Goal: Information Seeking & Learning: Compare options

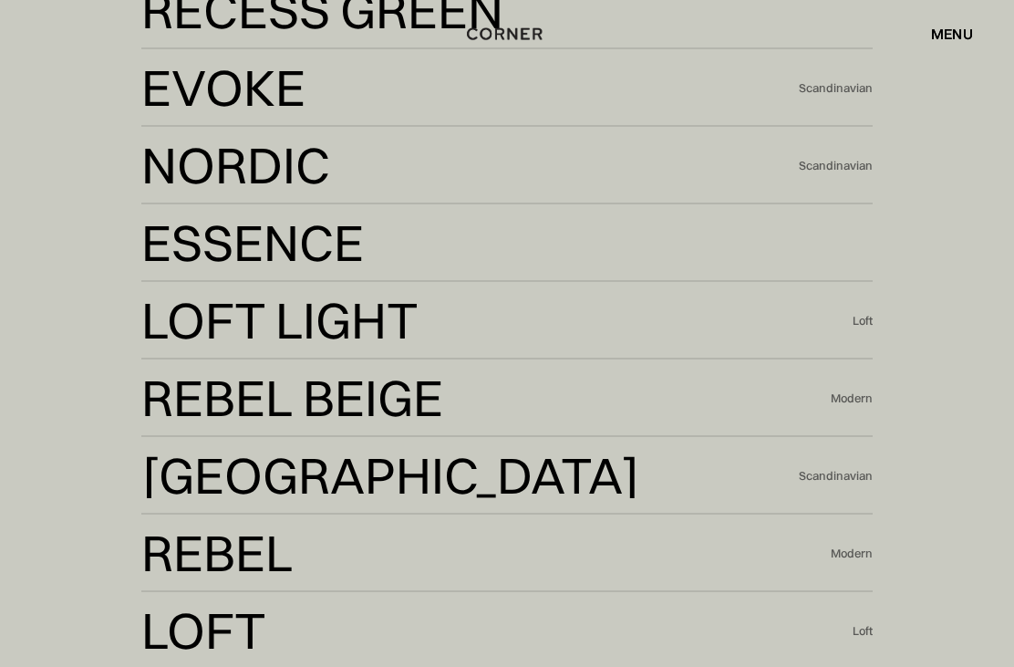
scroll to position [3849, 0]
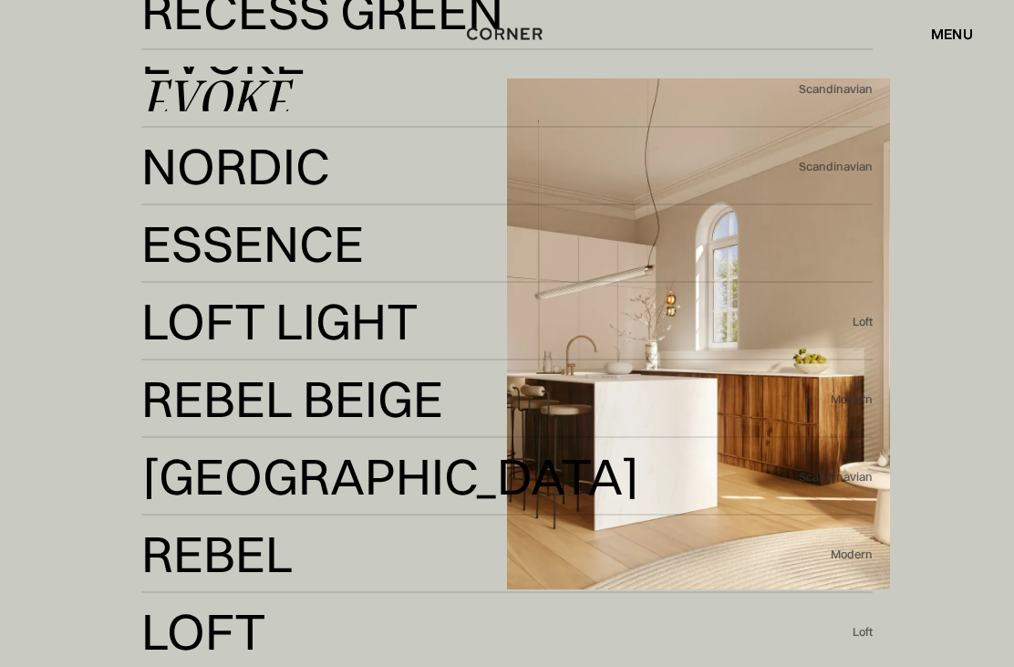
click at [166, 121] on div "Evoke" at bounding box center [214, 100] width 147 height 44
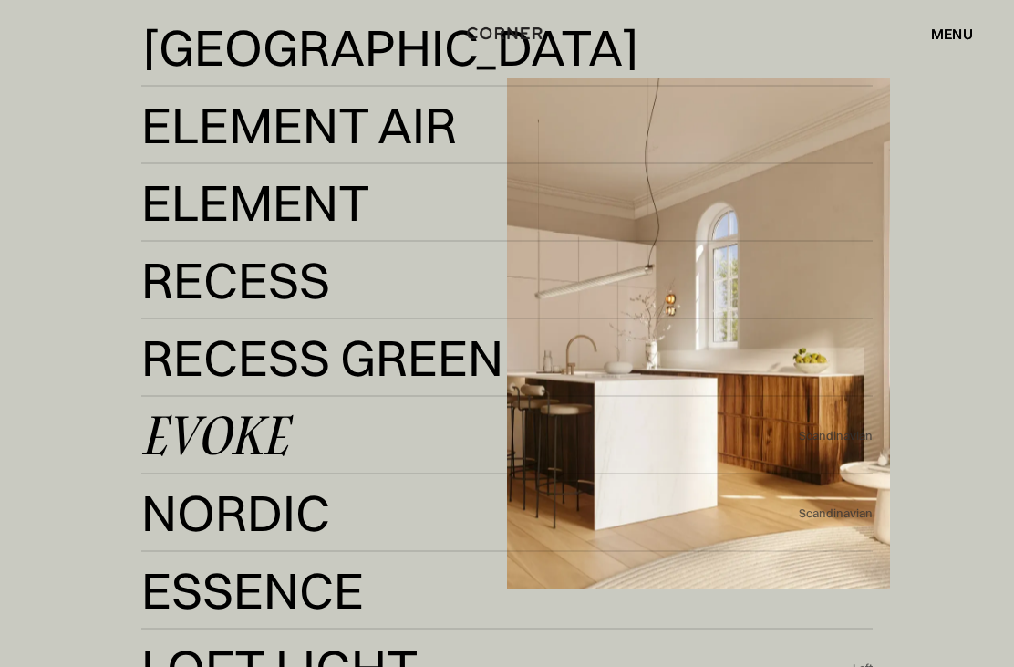
scroll to position [3502, 0]
click at [168, 113] on div "Kyoto" at bounding box center [375, 91] width 468 height 44
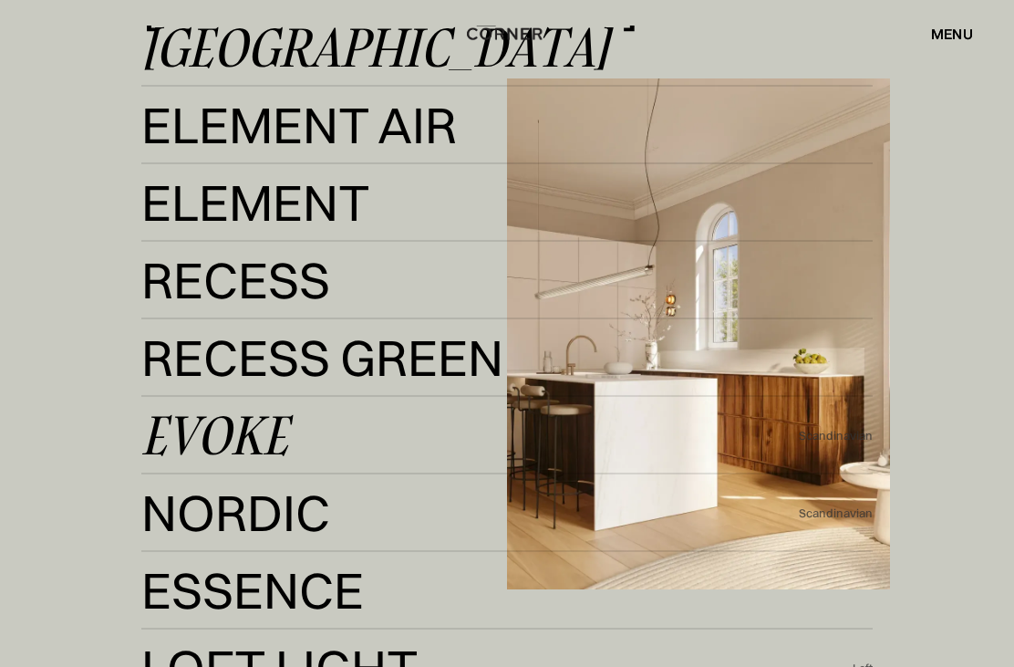
click at [171, 191] on div "Element Air" at bounding box center [290, 169] width 298 height 44
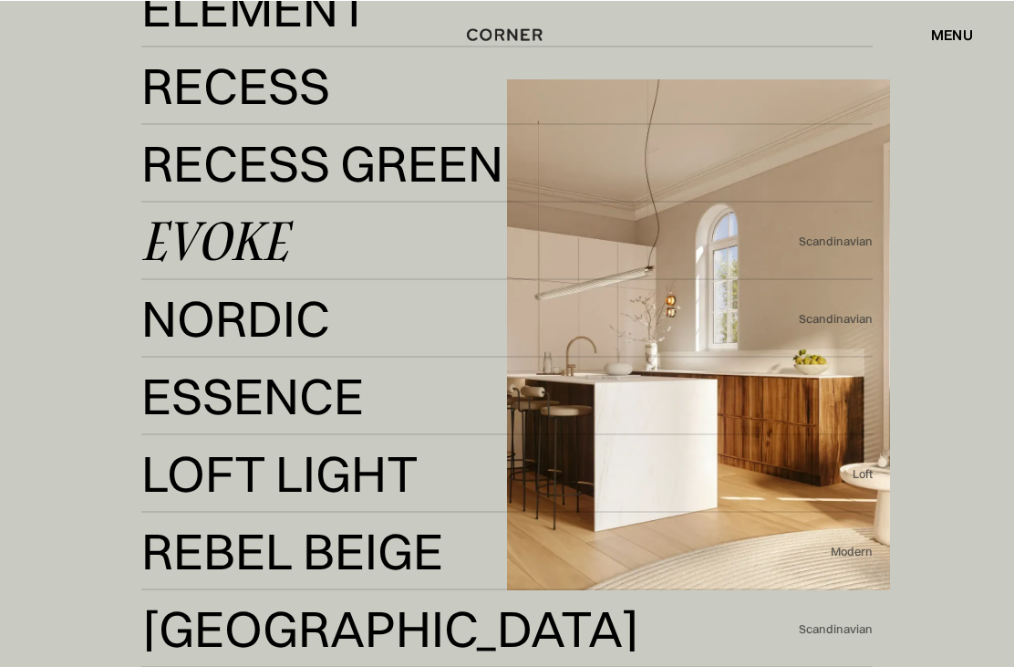
scroll to position [3628, 0]
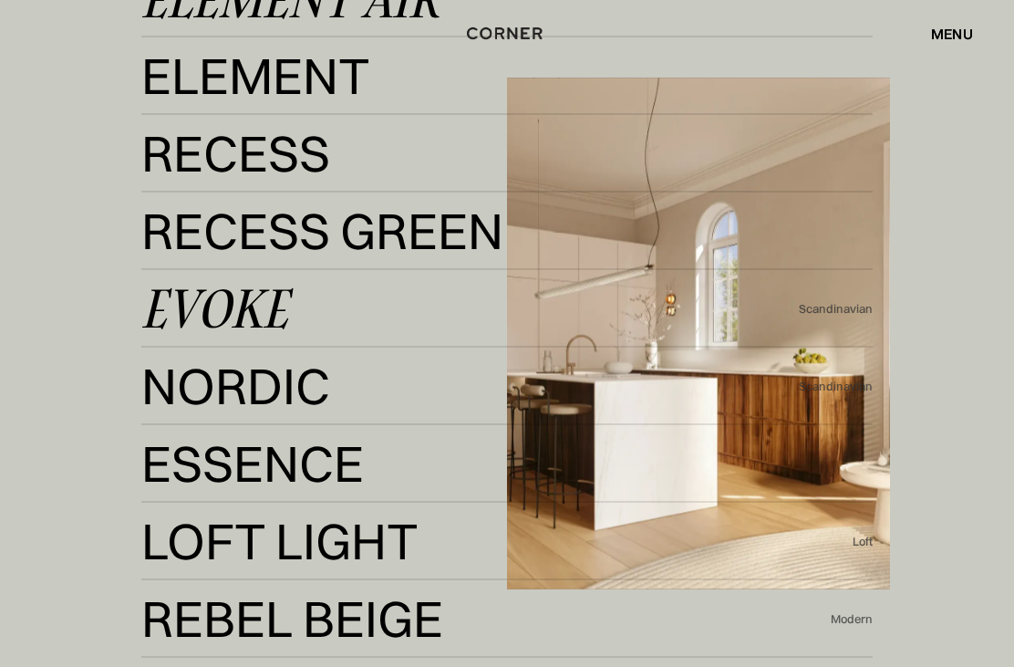
click at [161, 142] on div "Element" at bounding box center [246, 121] width 210 height 44
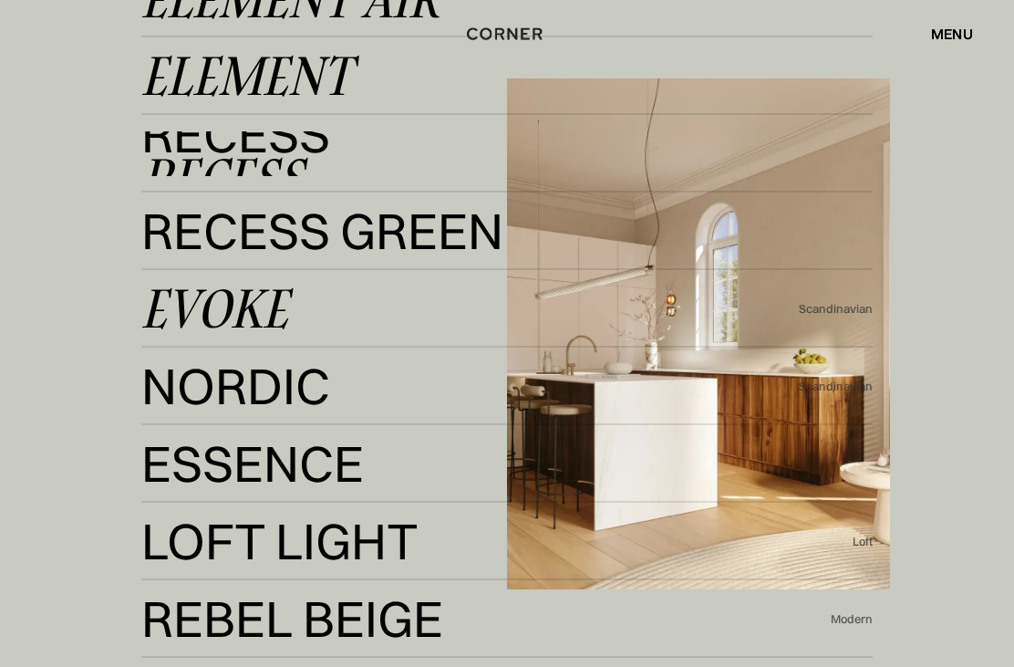
click at [153, 200] on div "Recess" at bounding box center [222, 178] width 162 height 44
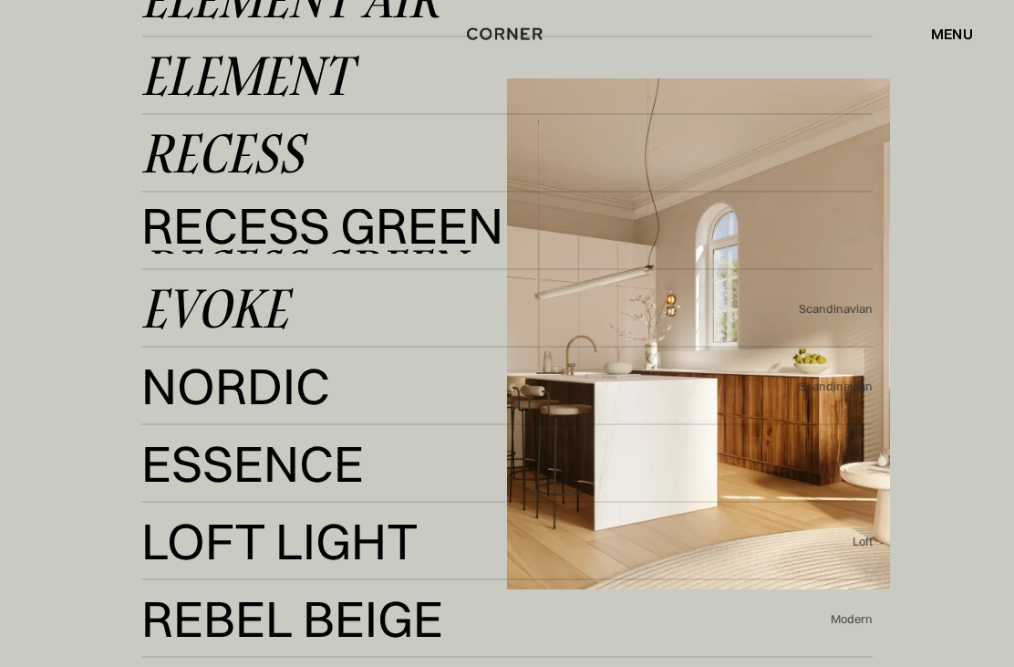
click at [171, 291] on div "Recess Green" at bounding box center [302, 269] width 322 height 44
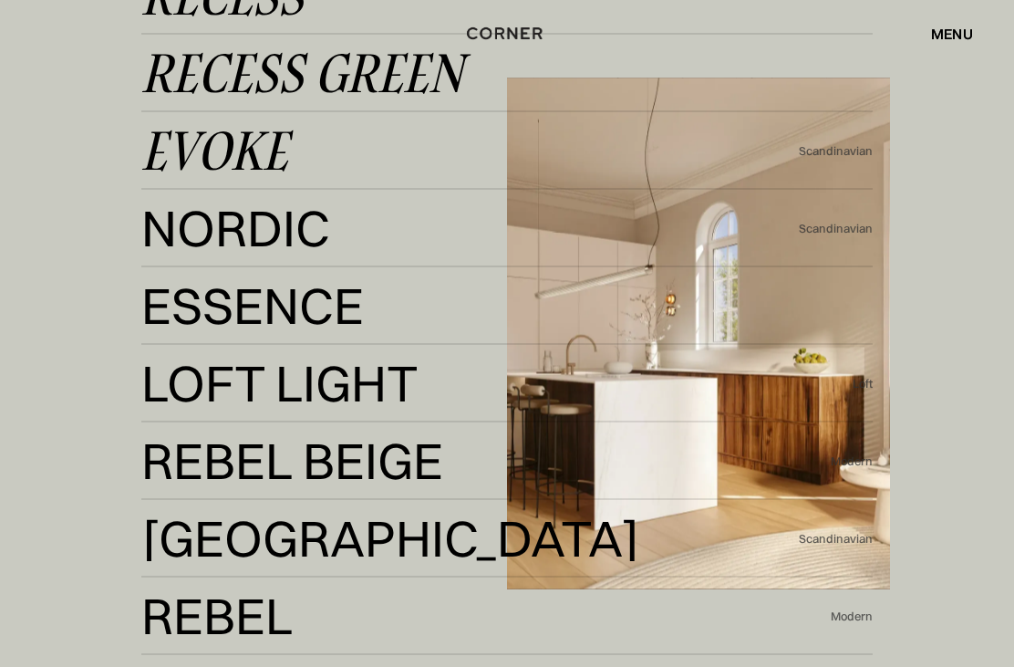
scroll to position [3787, 0]
click at [161, 294] on div "Nordic" at bounding box center [230, 272] width 178 height 44
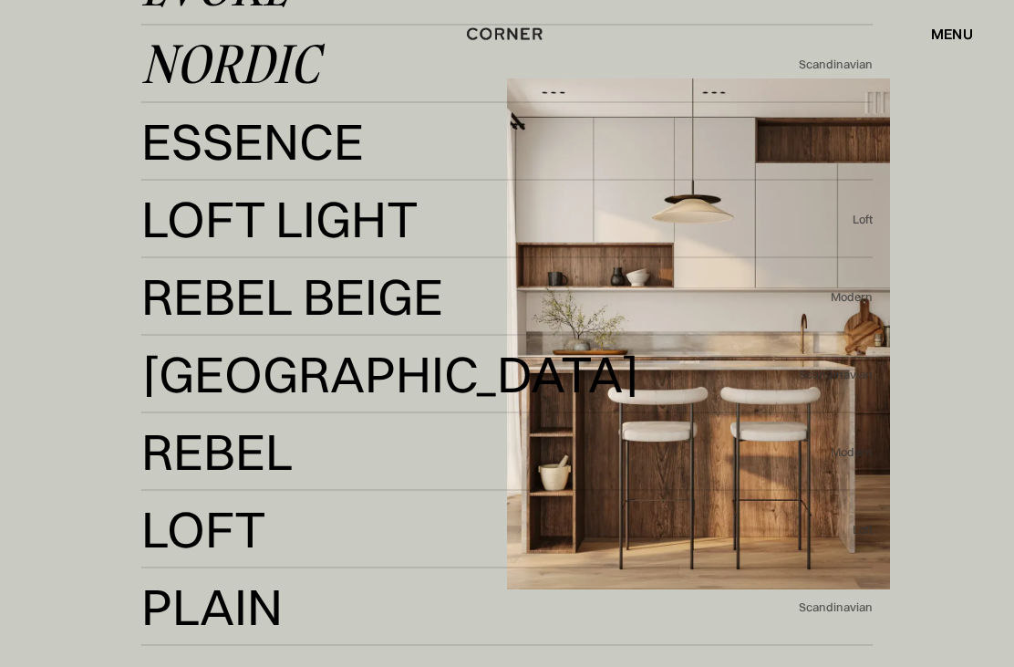
scroll to position [3949, 0]
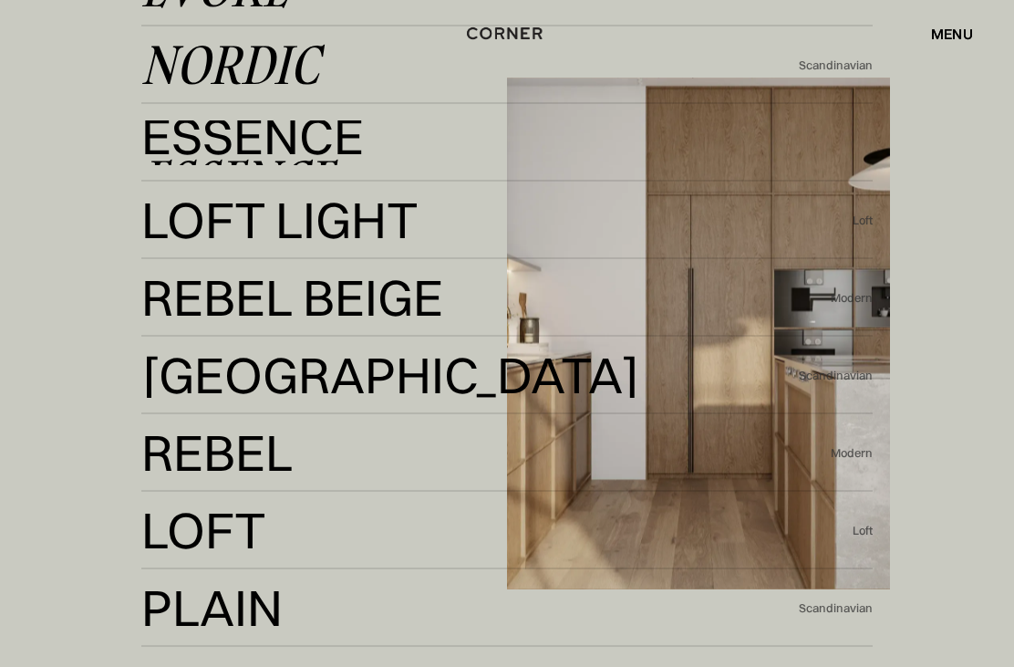
click at [149, 202] on div "Essence" at bounding box center [237, 181] width 192 height 44
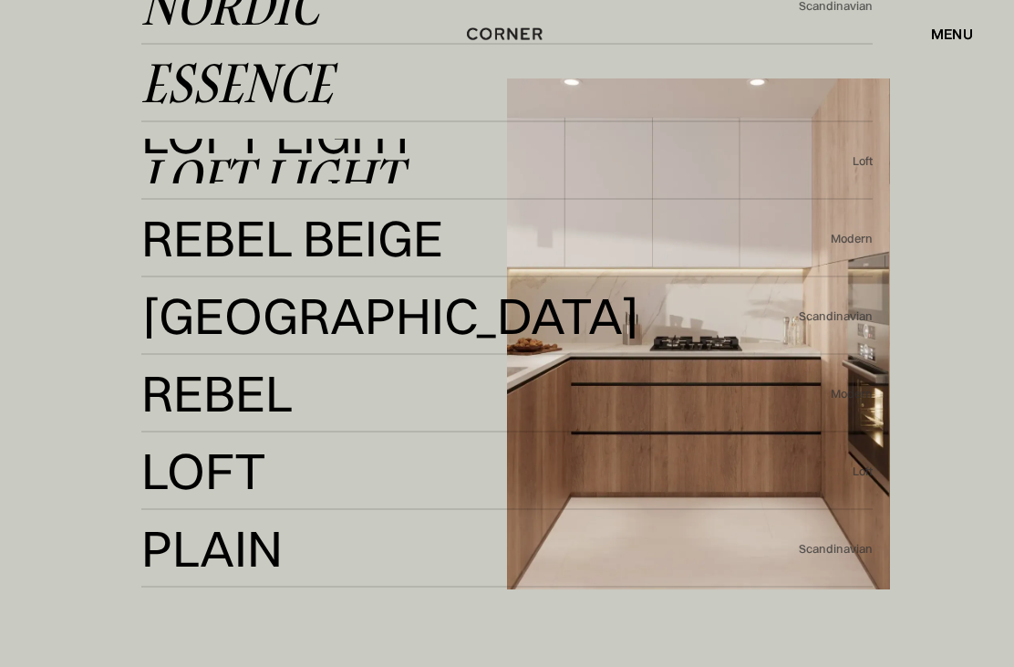
click at [173, 201] on div "Loft Light" at bounding box center [271, 179] width 260 height 44
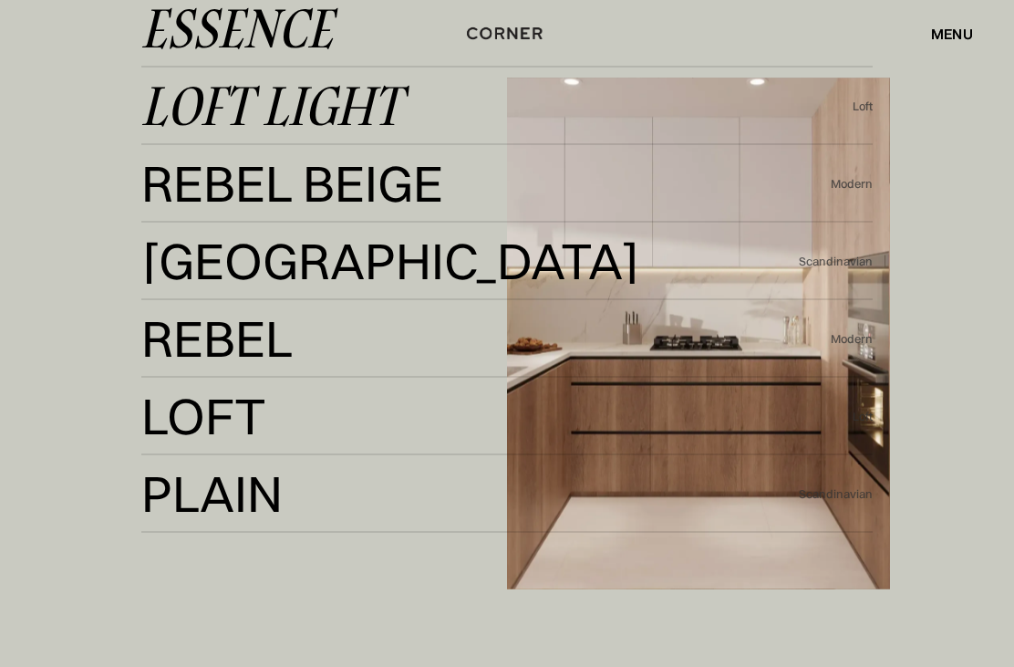
scroll to position [4064, 0]
click at [166, 249] on div "Rebel Beige" at bounding box center [279, 227] width 276 height 44
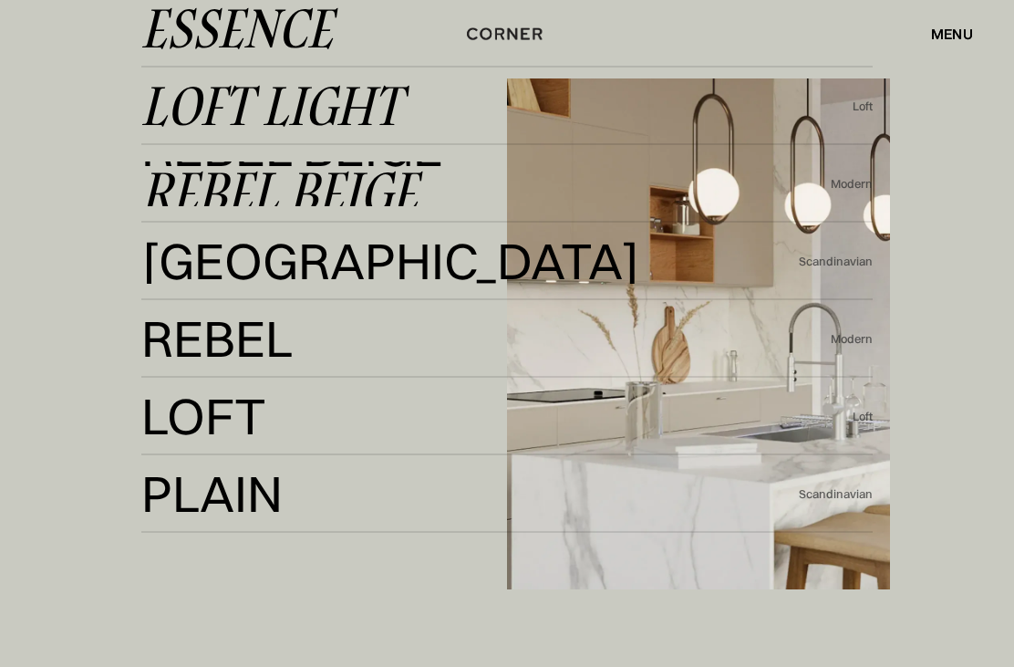
scroll to position [4123, 0]
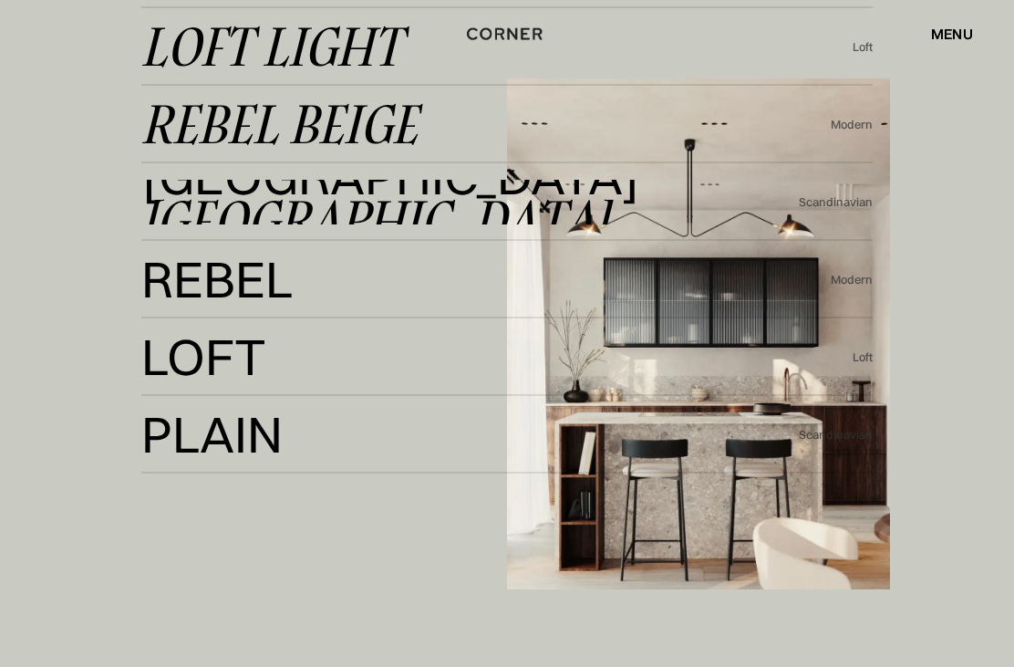
click at [172, 242] on div "Berlin" at bounding box center [375, 220] width 468 height 44
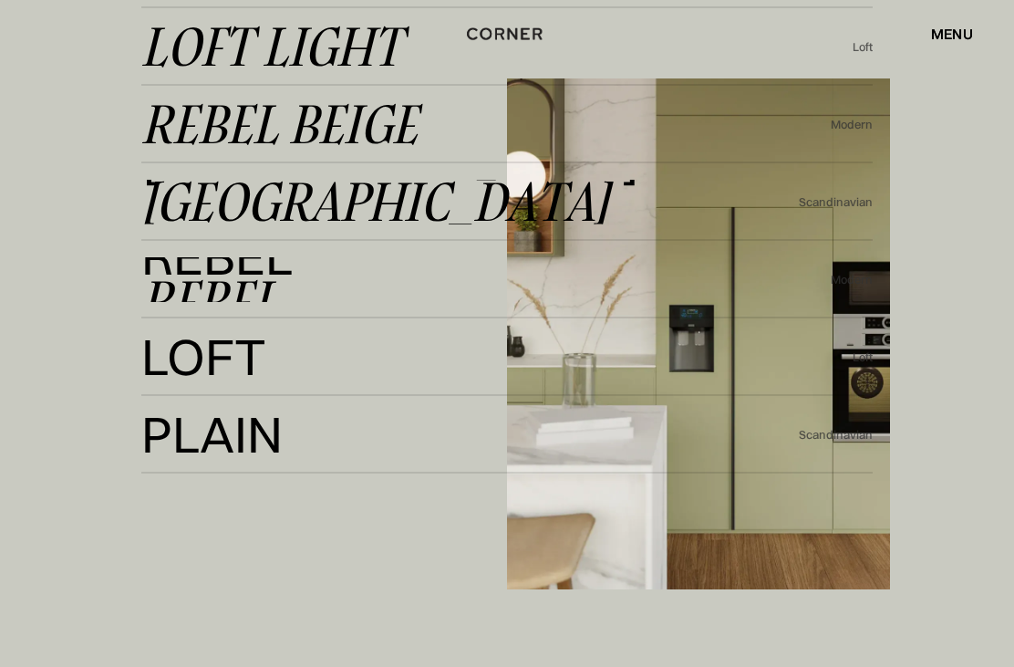
click at [163, 322] on div "Rebel" at bounding box center [209, 300] width 137 height 44
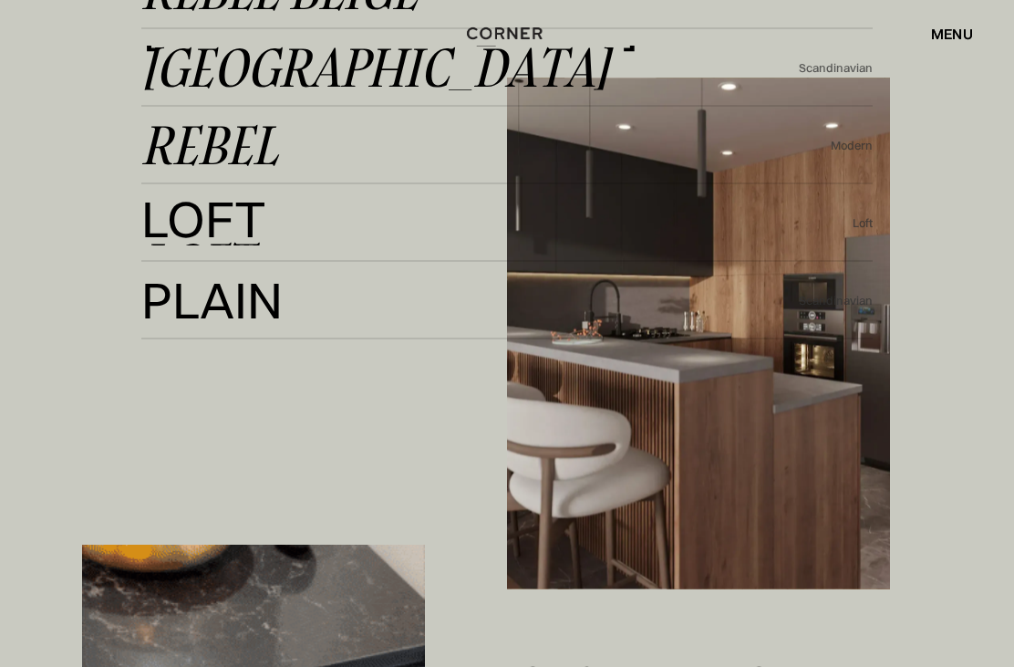
click at [167, 285] on div "Loft" at bounding box center [196, 264] width 110 height 44
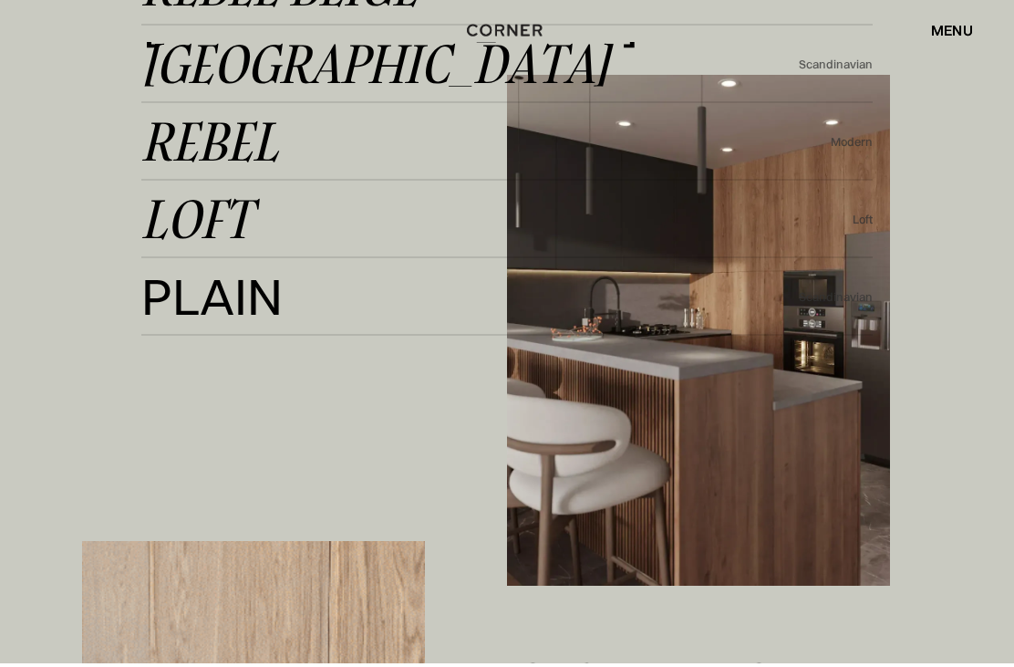
scroll to position [59, 0]
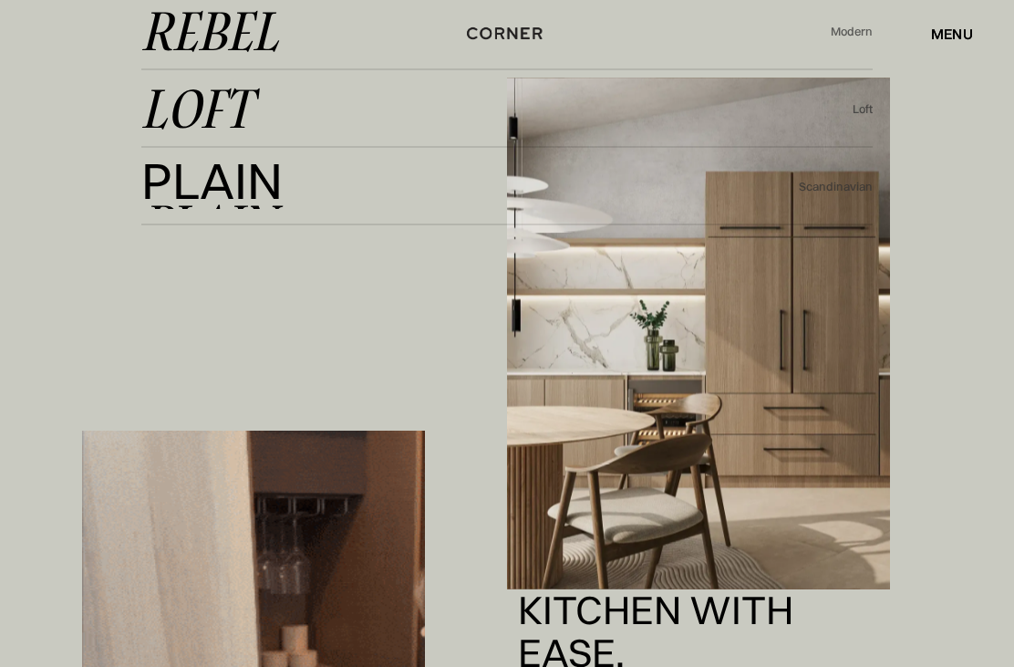
click at [175, 247] on div "Plain" at bounding box center [208, 225] width 134 height 44
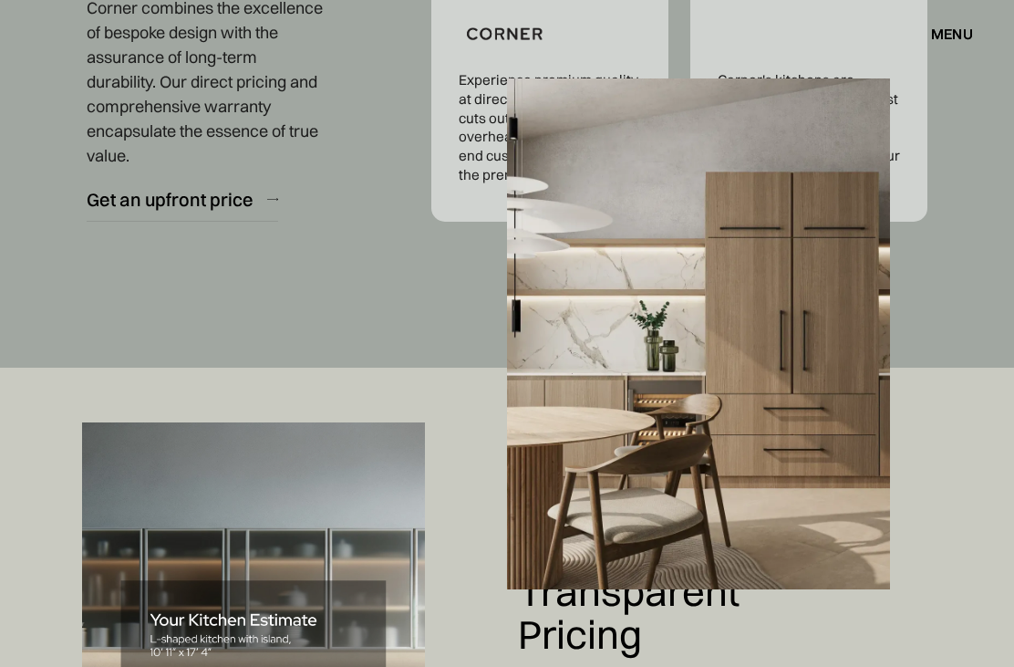
scroll to position [7127, 0]
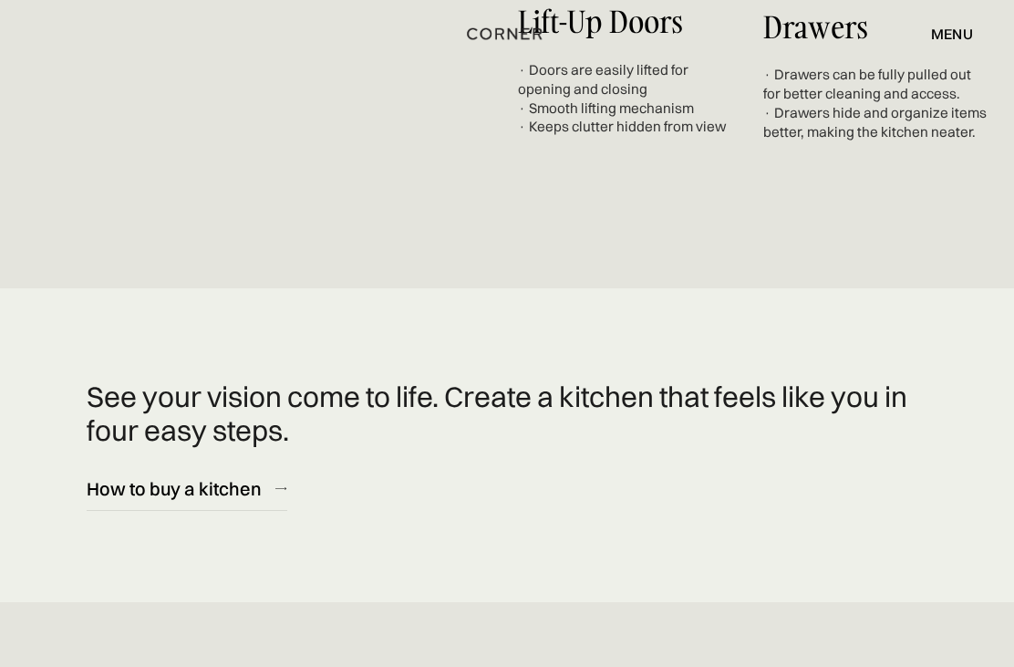
scroll to position [5950, 0]
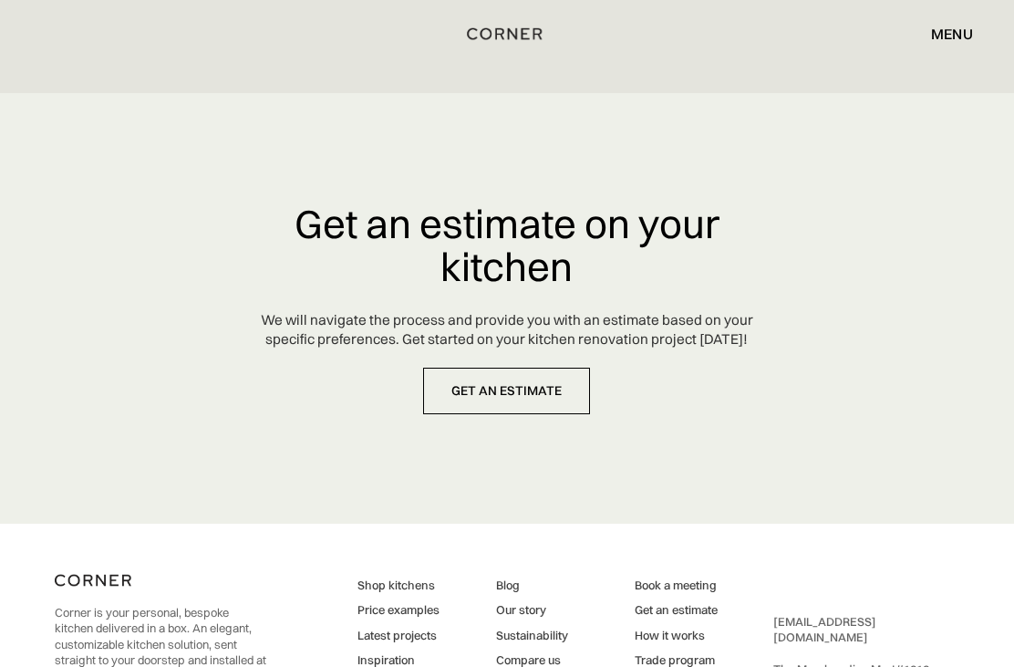
scroll to position [8373, 0]
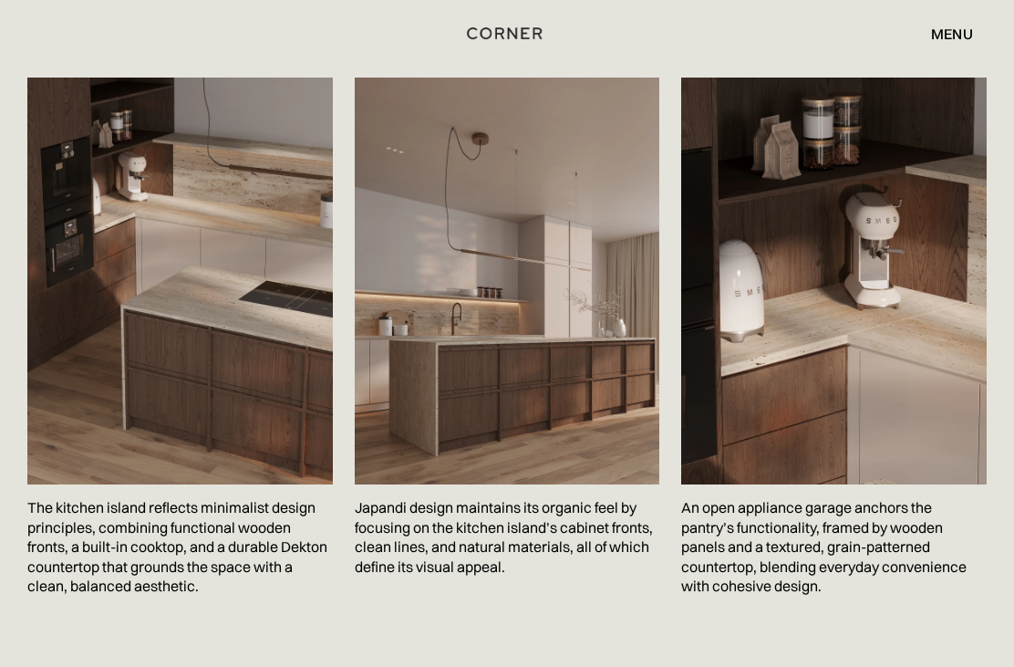
scroll to position [2725, 0]
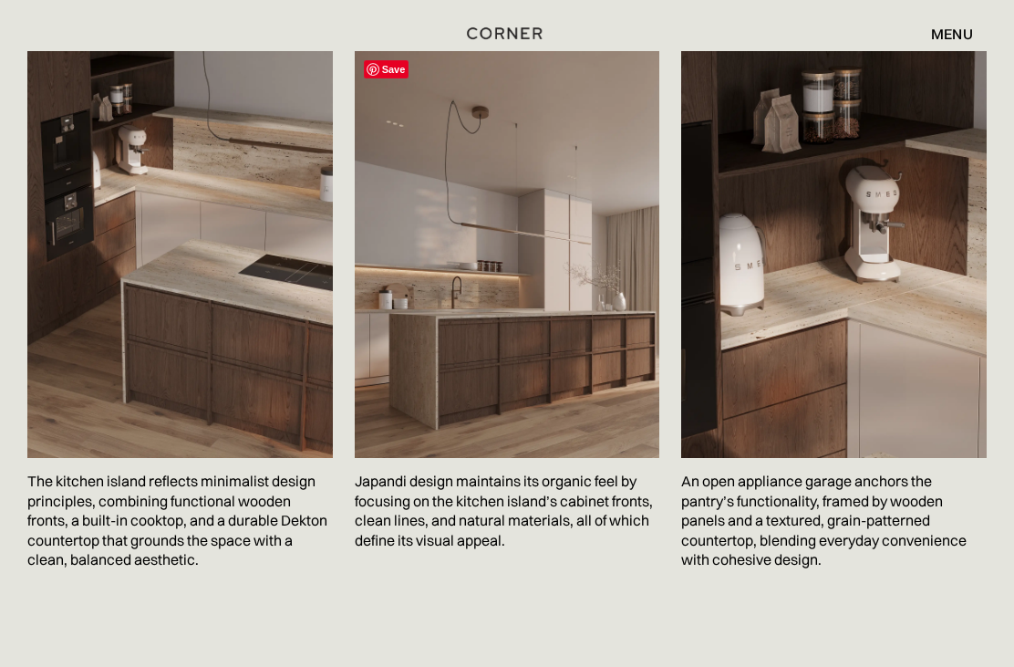
click at [467, 323] on img at bounding box center [508, 255] width 306 height 407
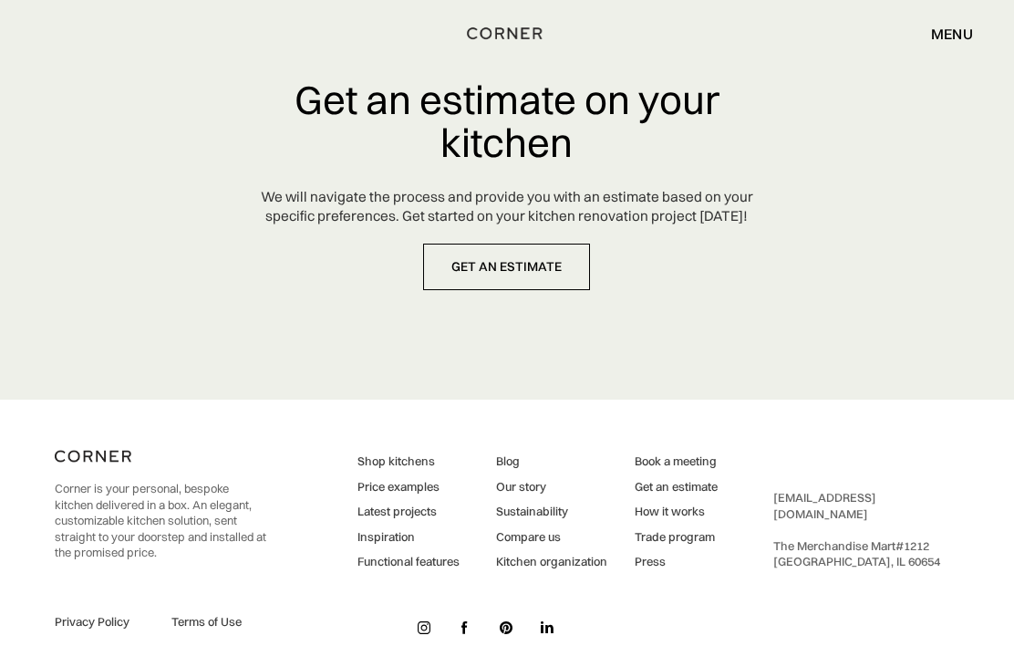
scroll to position [8636, 0]
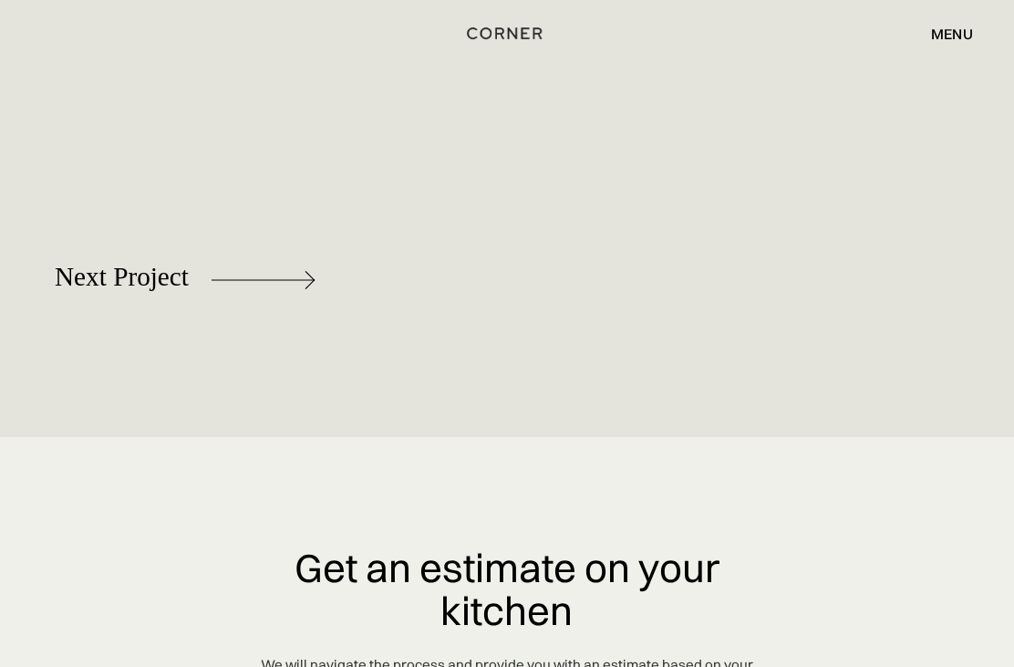
scroll to position [8168, 0]
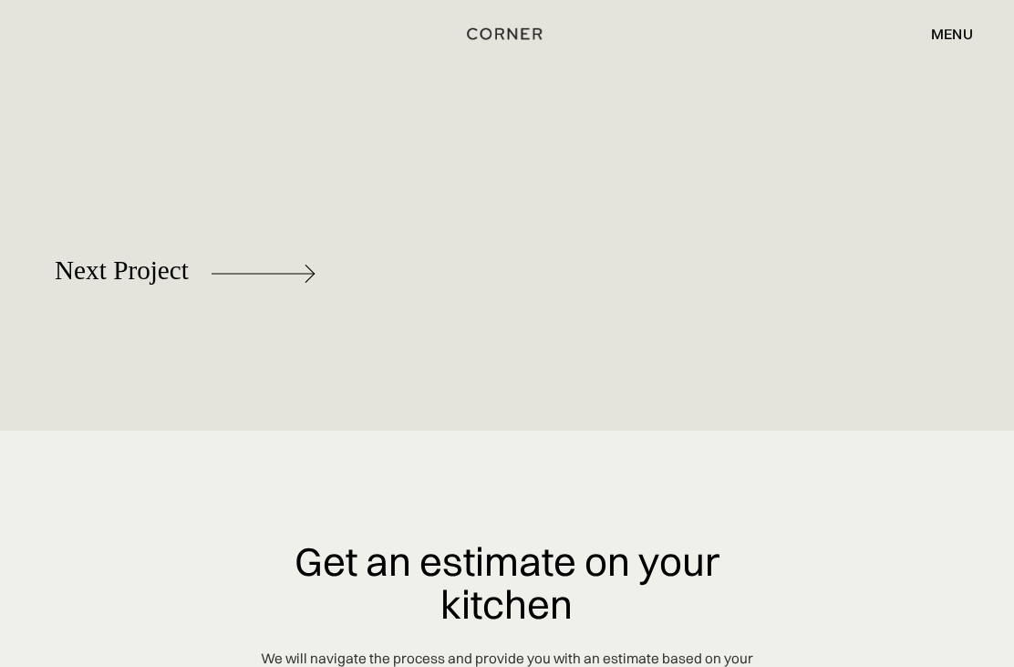
click at [90, 285] on div "Next Project" at bounding box center [122, 269] width 134 height 29
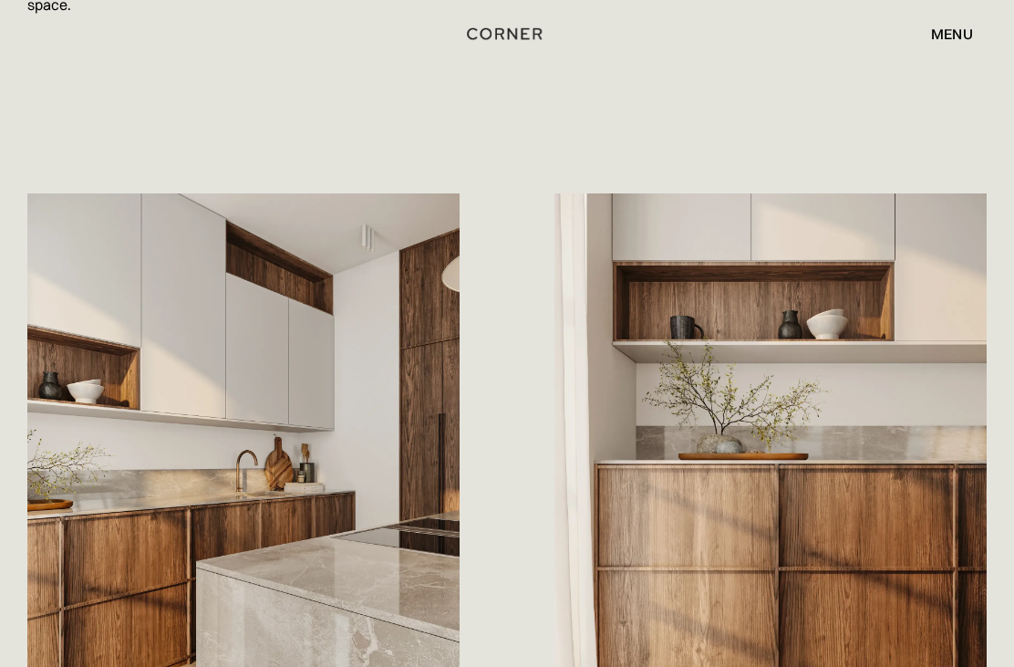
scroll to position [1709, 0]
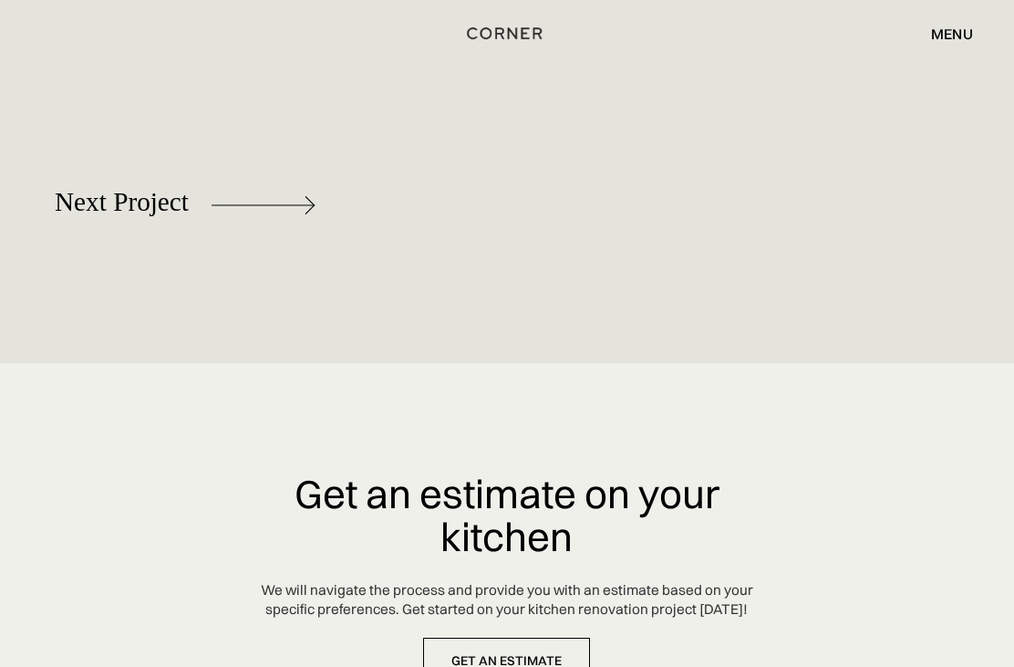
scroll to position [7723, 0]
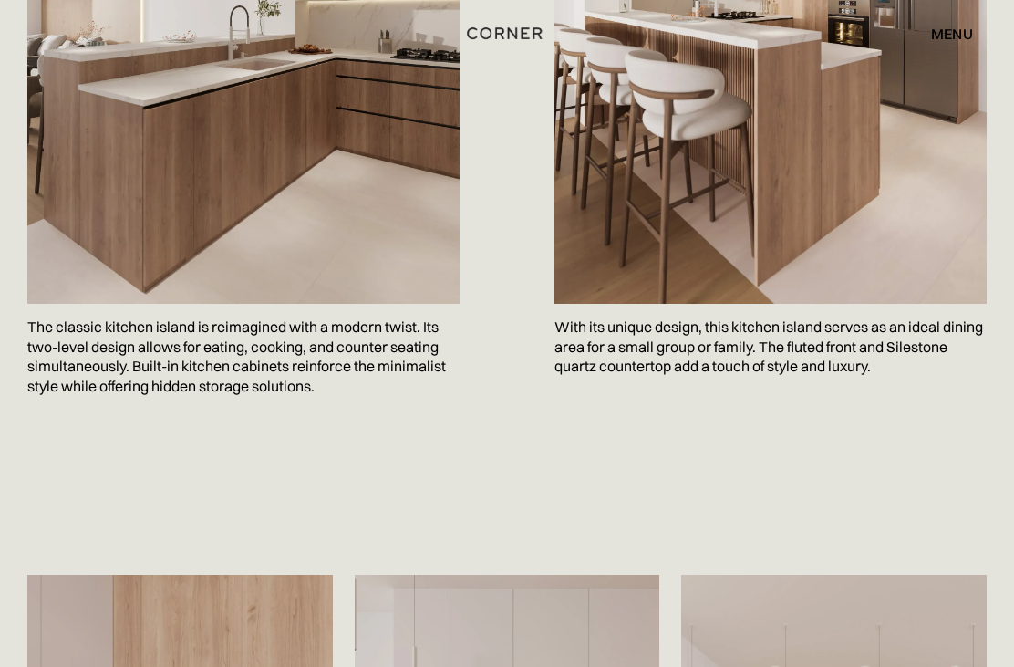
scroll to position [2694, 0]
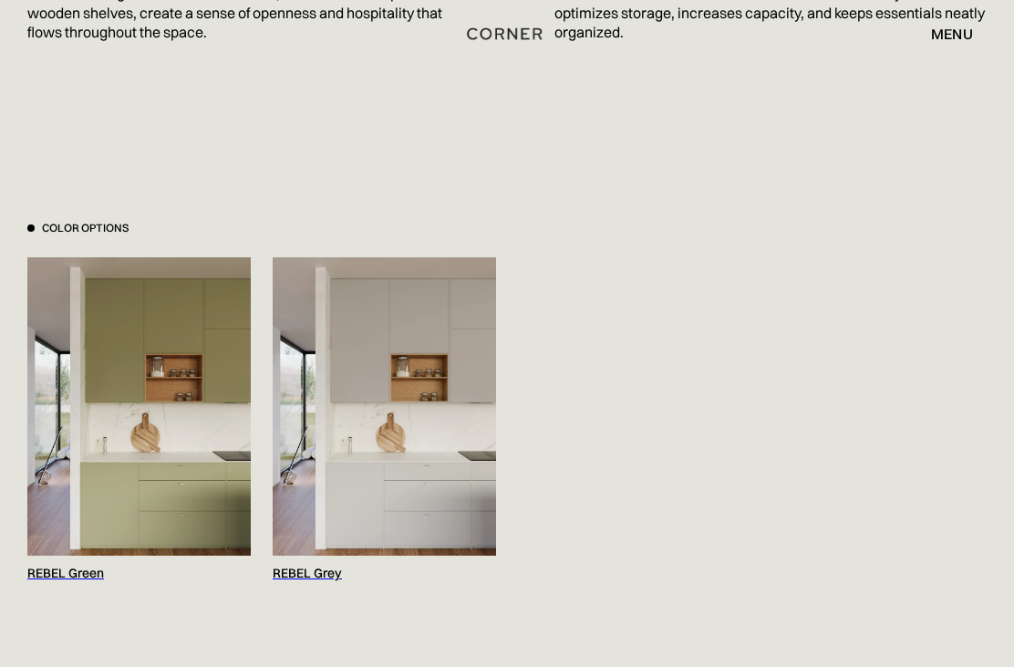
scroll to position [1697, 0]
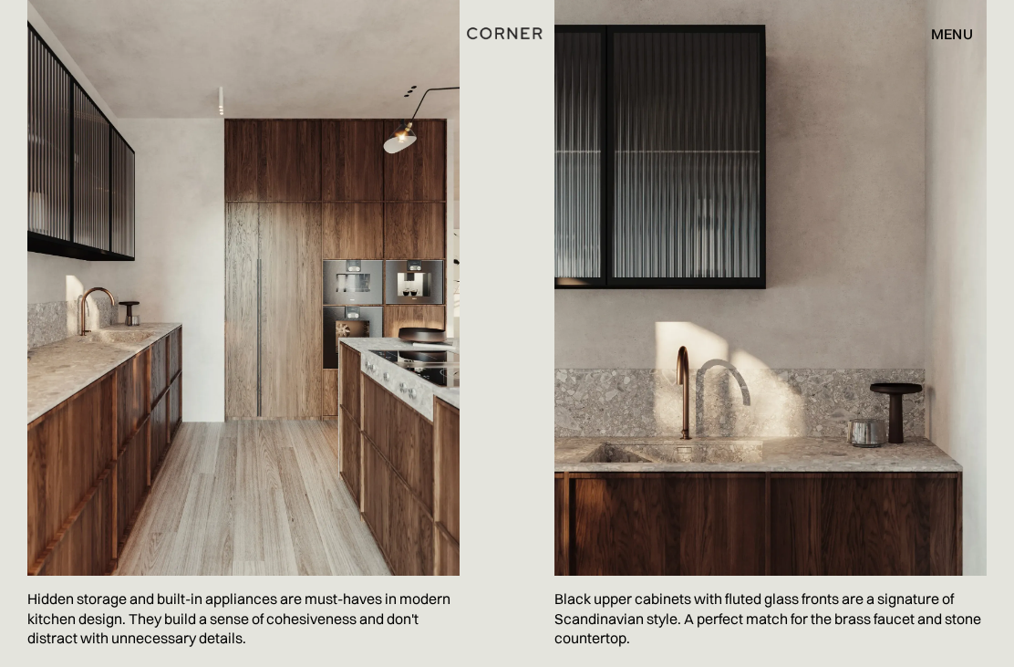
scroll to position [1061, 0]
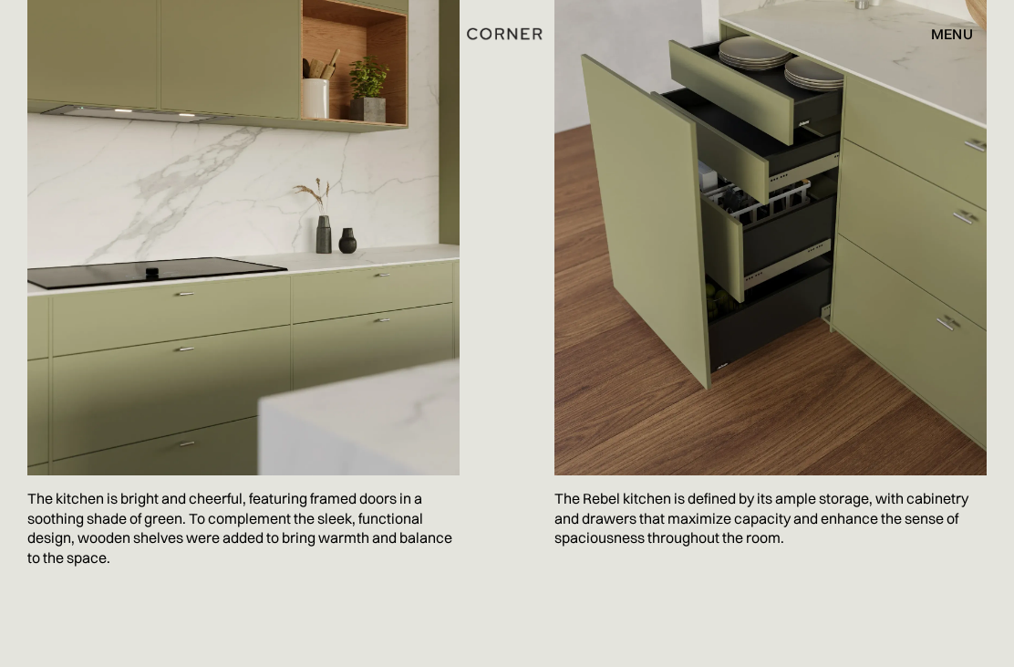
scroll to position [1178, 0]
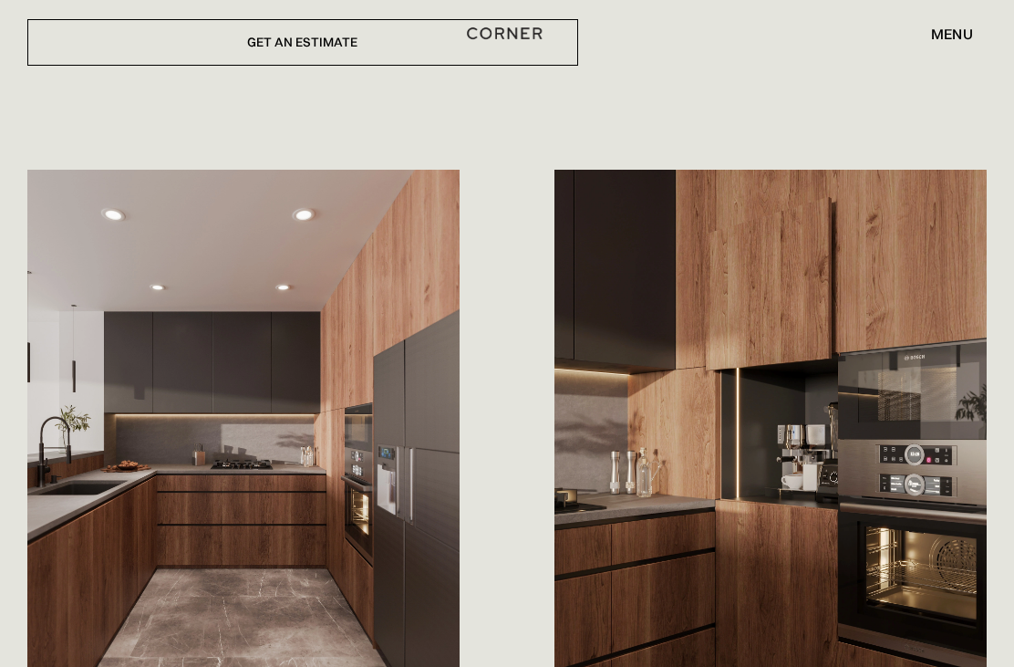
scroll to position [938, 0]
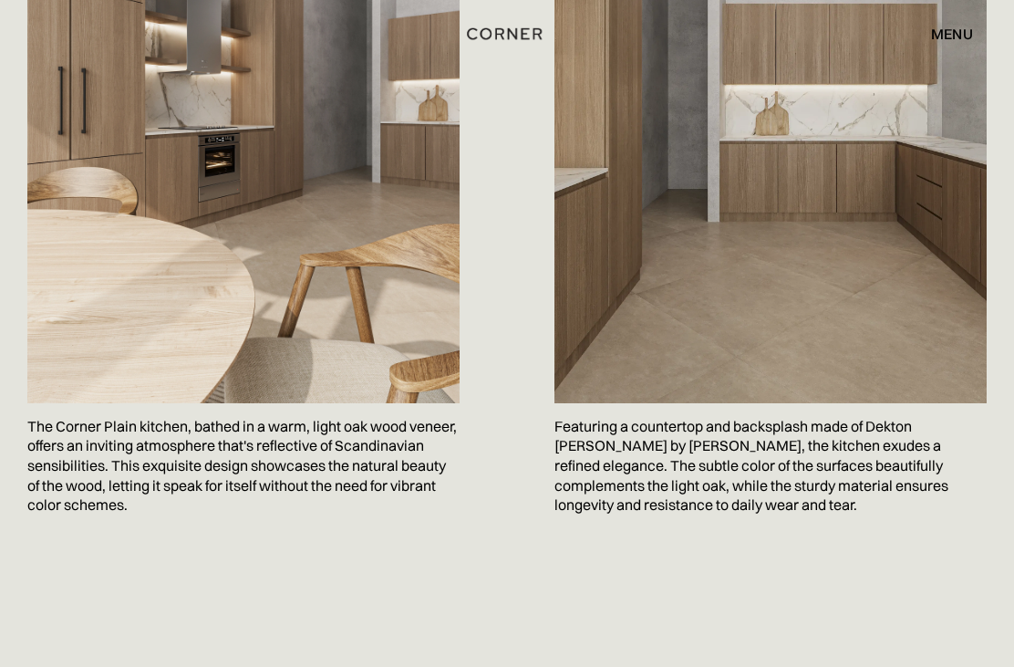
scroll to position [2028, 0]
